Goal: Task Accomplishment & Management: Manage account settings

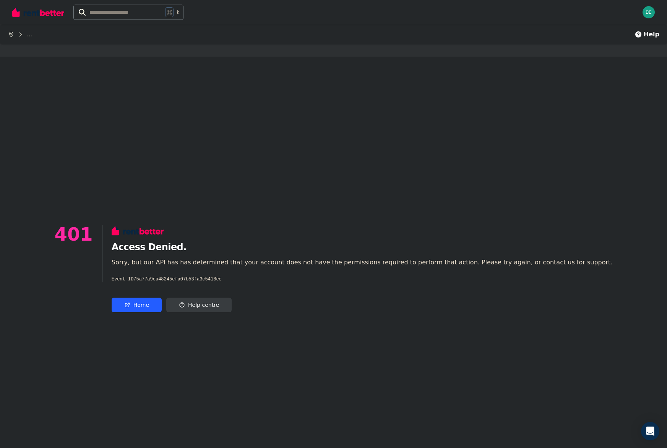
click at [158, 303] on link "Home" at bounding box center [137, 304] width 50 height 15
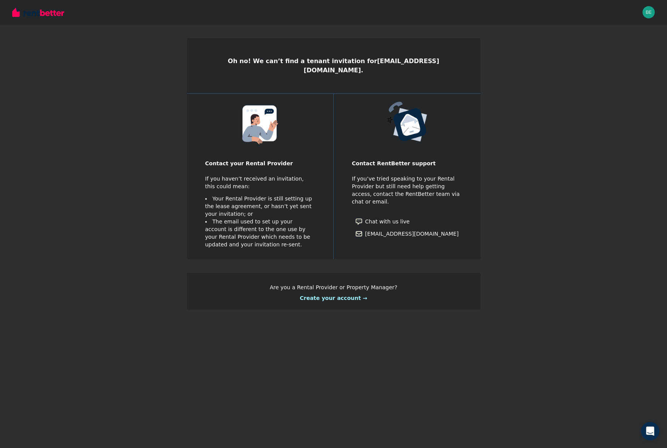
click at [45, 13] on img at bounding box center [38, 11] width 52 height 11
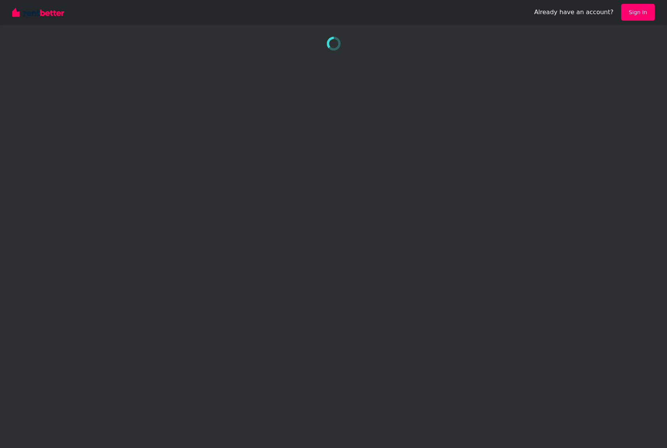
click at [641, 12] on link "Sign In" at bounding box center [638, 12] width 34 height 17
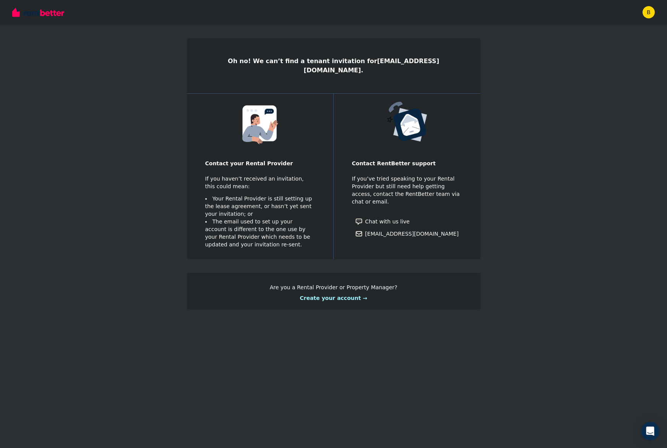
click at [647, 13] on img "button" at bounding box center [648, 12] width 12 height 12
click at [611, 101] on span "Logout" at bounding box center [617, 101] width 73 height 14
